Goal: Information Seeking & Learning: Learn about a topic

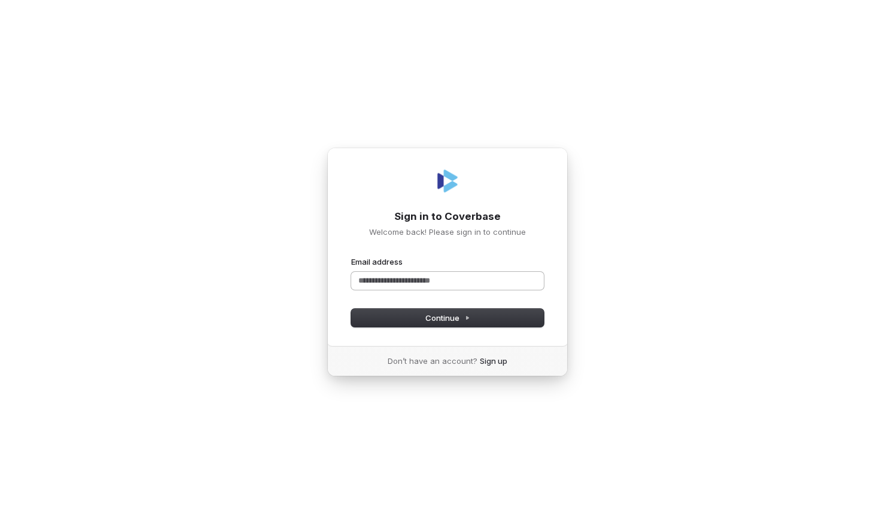
click at [388, 285] on input "Email address" at bounding box center [447, 281] width 193 height 18
click at [441, 323] on button "Continue" at bounding box center [447, 318] width 193 height 18
type input "**********"
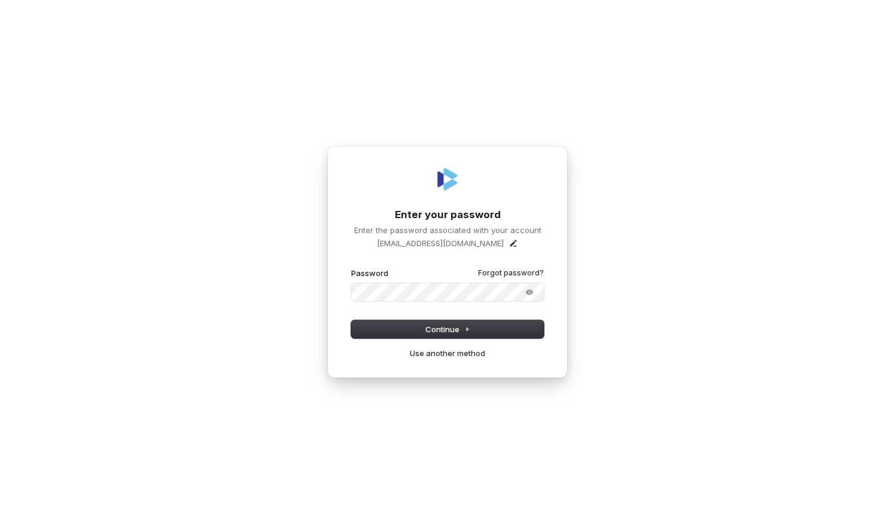
click at [351, 268] on button "submit" at bounding box center [351, 268] width 0 height 0
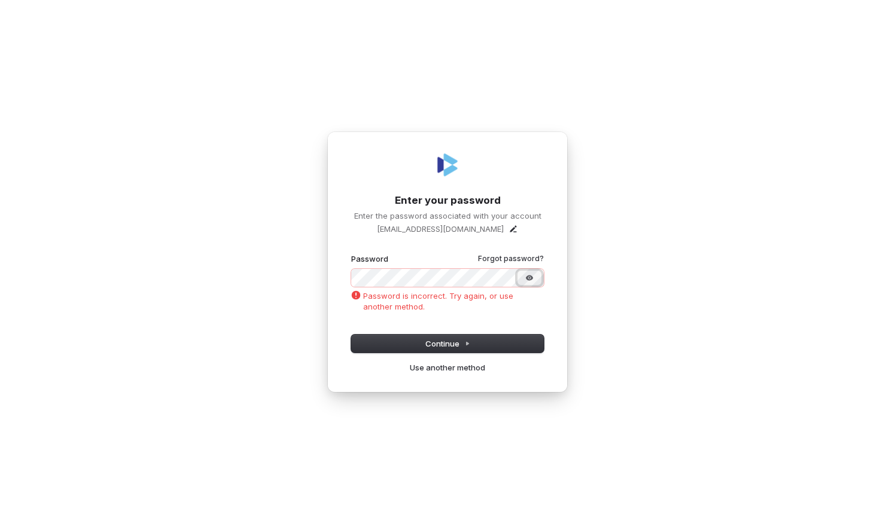
click at [535, 275] on button "Show password" at bounding box center [529, 278] width 24 height 14
click at [351, 254] on button "submit" at bounding box center [351, 254] width 0 height 0
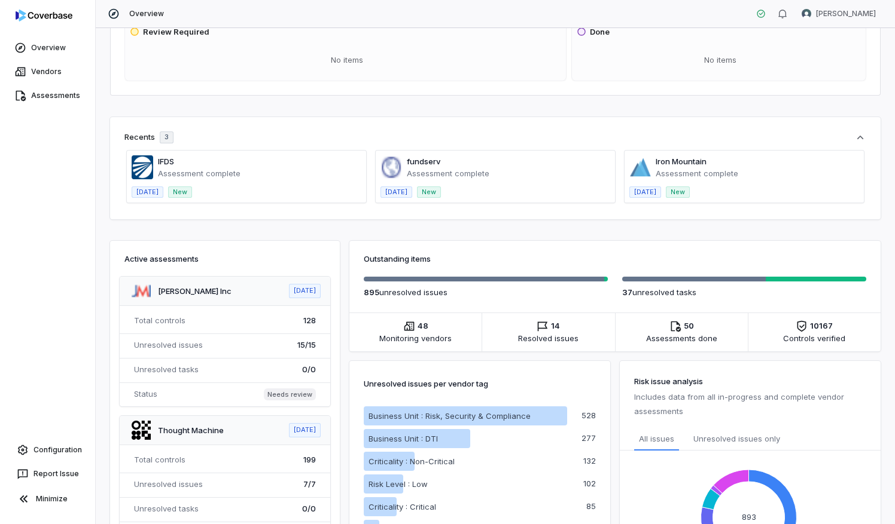
scroll to position [129, 0]
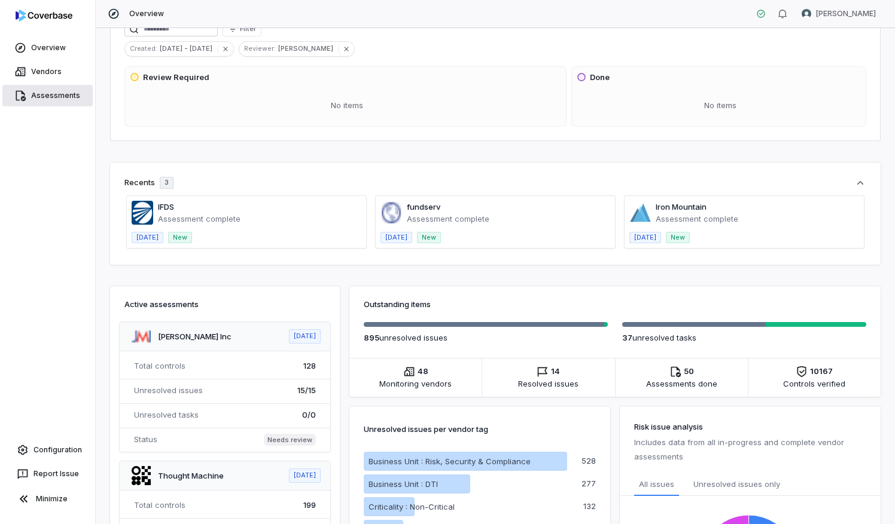
click at [38, 86] on link "Assessments" at bounding box center [47, 96] width 90 height 22
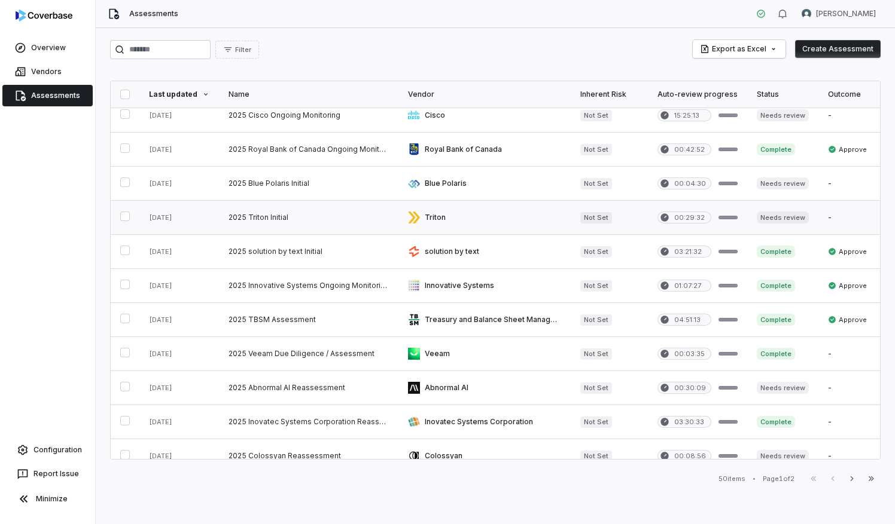
scroll to position [146, 0]
click at [51, 69] on link "Vendors" at bounding box center [47, 72] width 90 height 22
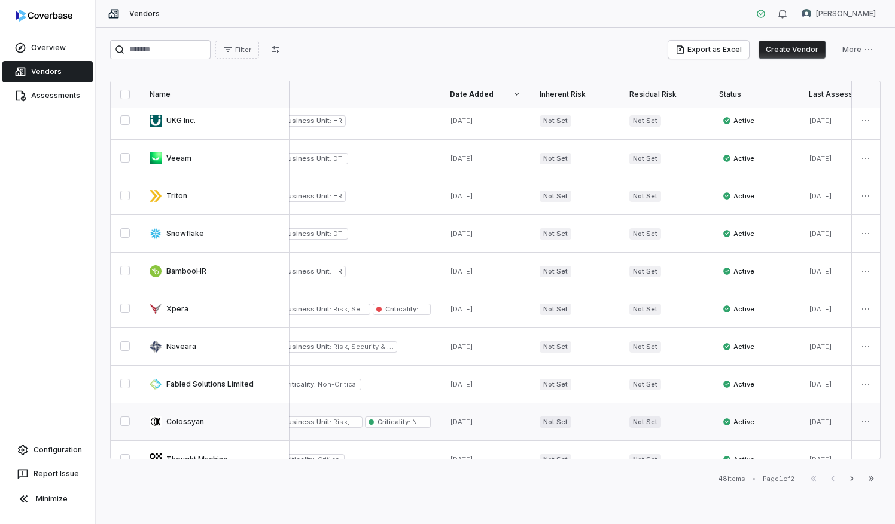
scroll to position [590, 29]
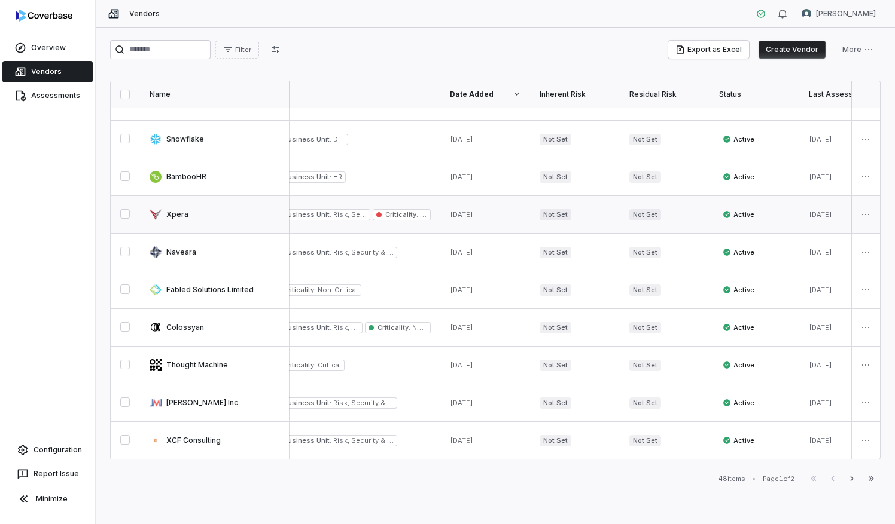
click at [350, 219] on link at bounding box center [350, 214] width 179 height 37
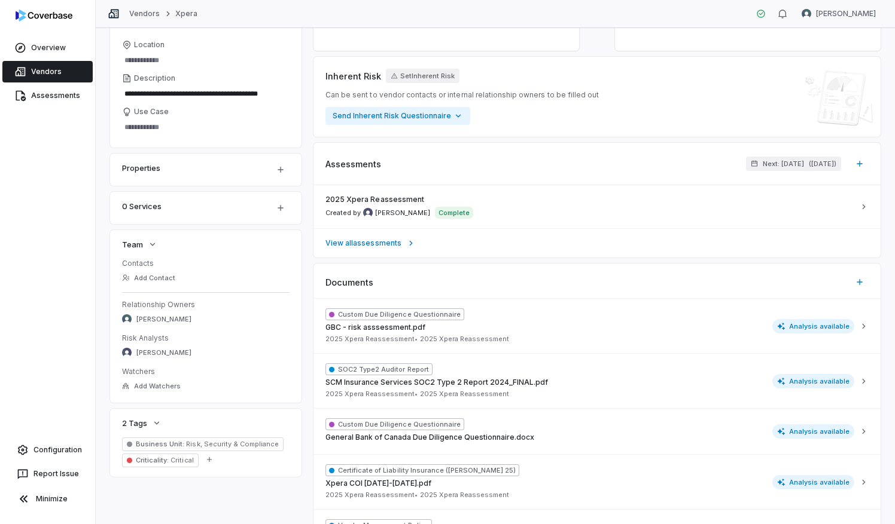
scroll to position [135, 0]
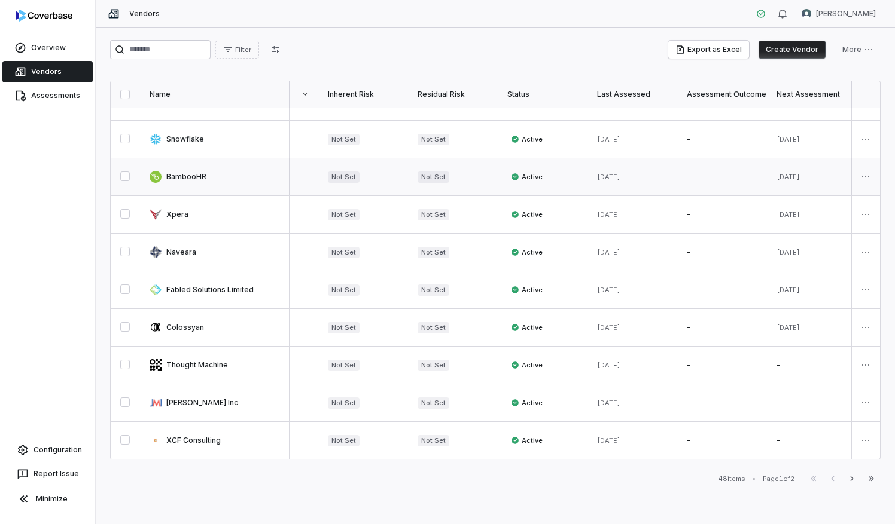
scroll to position [590, 0]
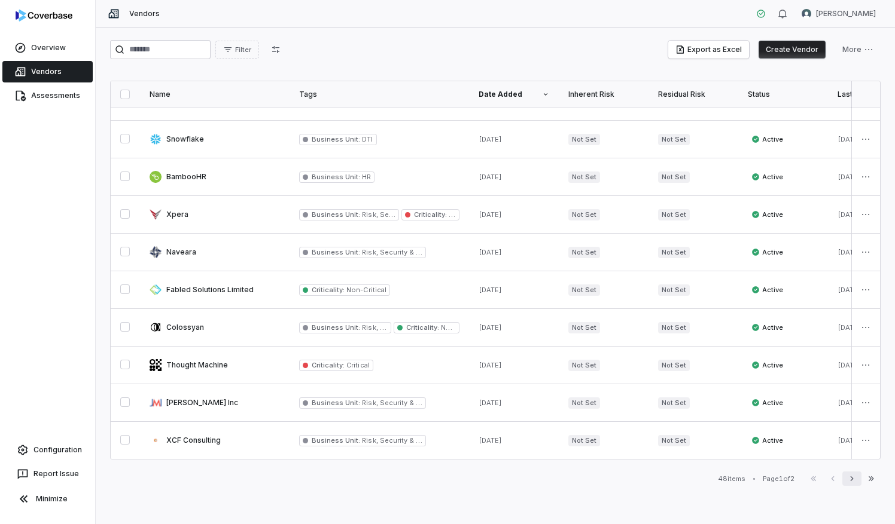
click at [856, 479] on button "Next" at bounding box center [851, 479] width 19 height 14
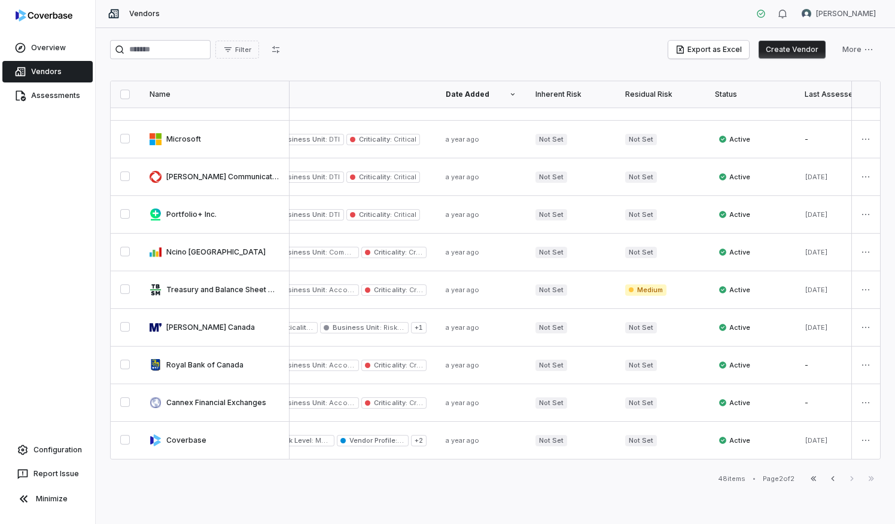
scroll to position [515, 33]
click at [199, 125] on link at bounding box center [214, 139] width 149 height 37
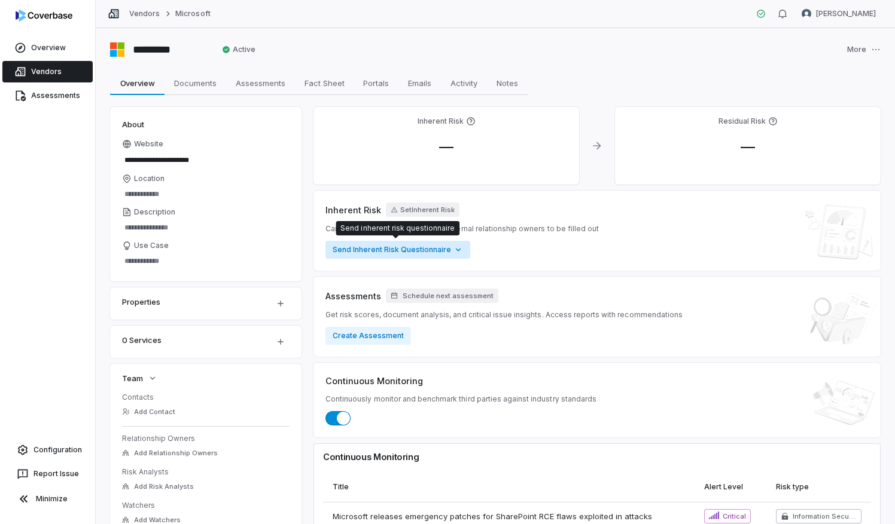
click at [454, 251] on html "**********" at bounding box center [447, 262] width 895 height 524
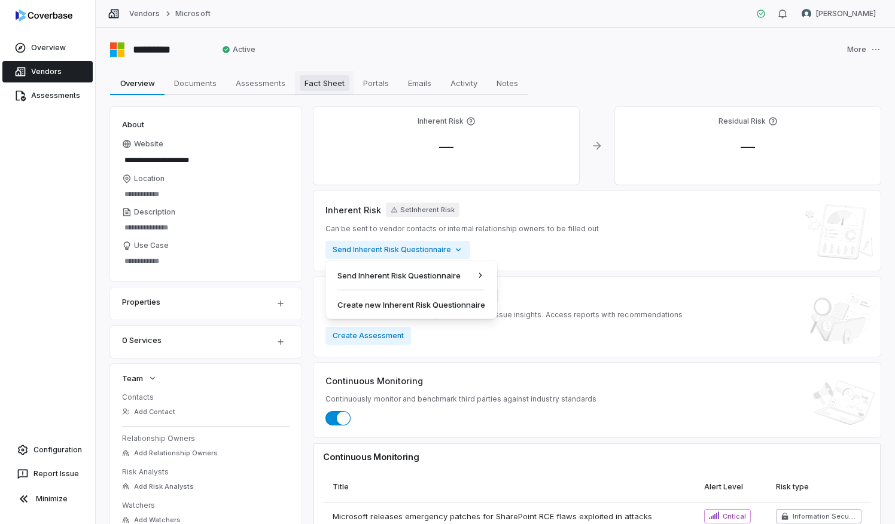
click at [329, 88] on html "**********" at bounding box center [447, 262] width 895 height 524
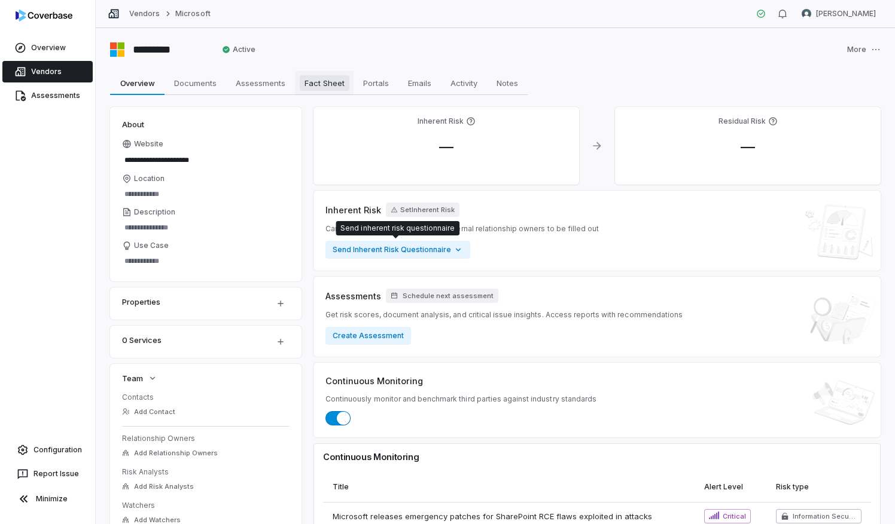
click at [329, 88] on span "Fact Sheet" at bounding box center [325, 83] width 50 height 16
type textarea "*"
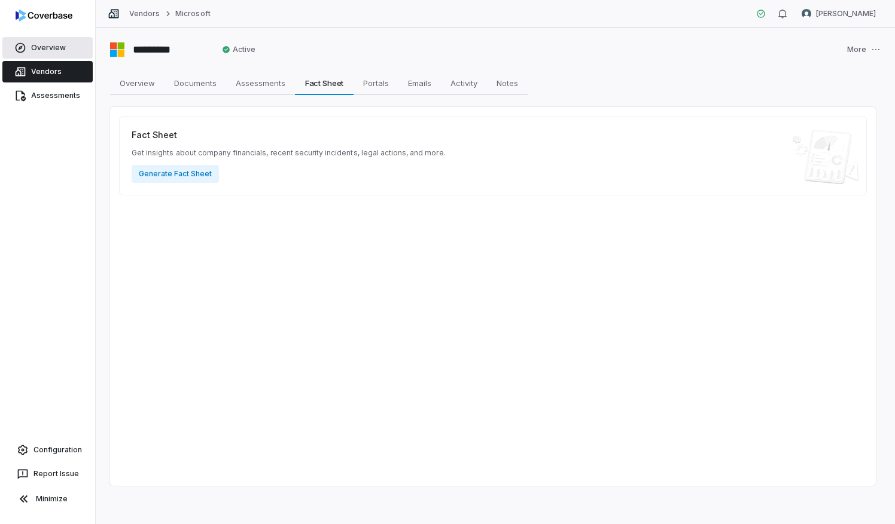
click at [51, 55] on link "Overview" at bounding box center [47, 48] width 90 height 22
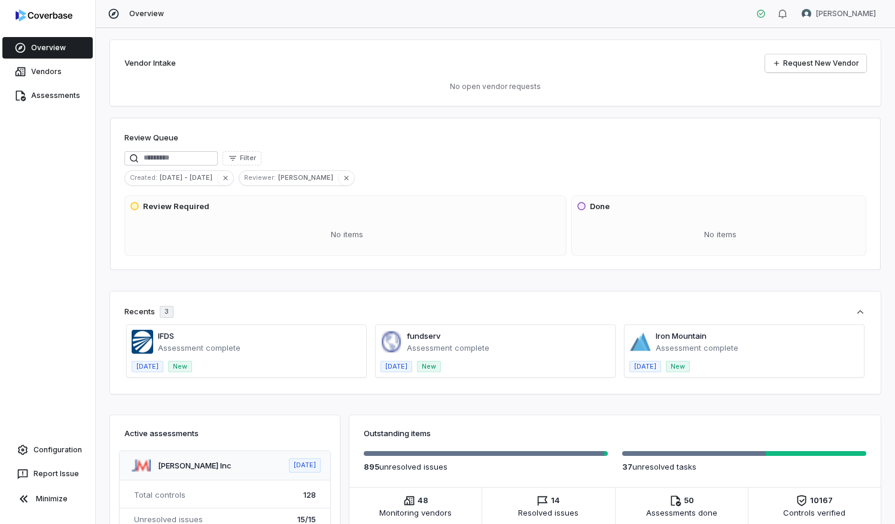
scroll to position [238, 0]
